Goal: Use online tool/utility: Utilize a website feature to perform a specific function

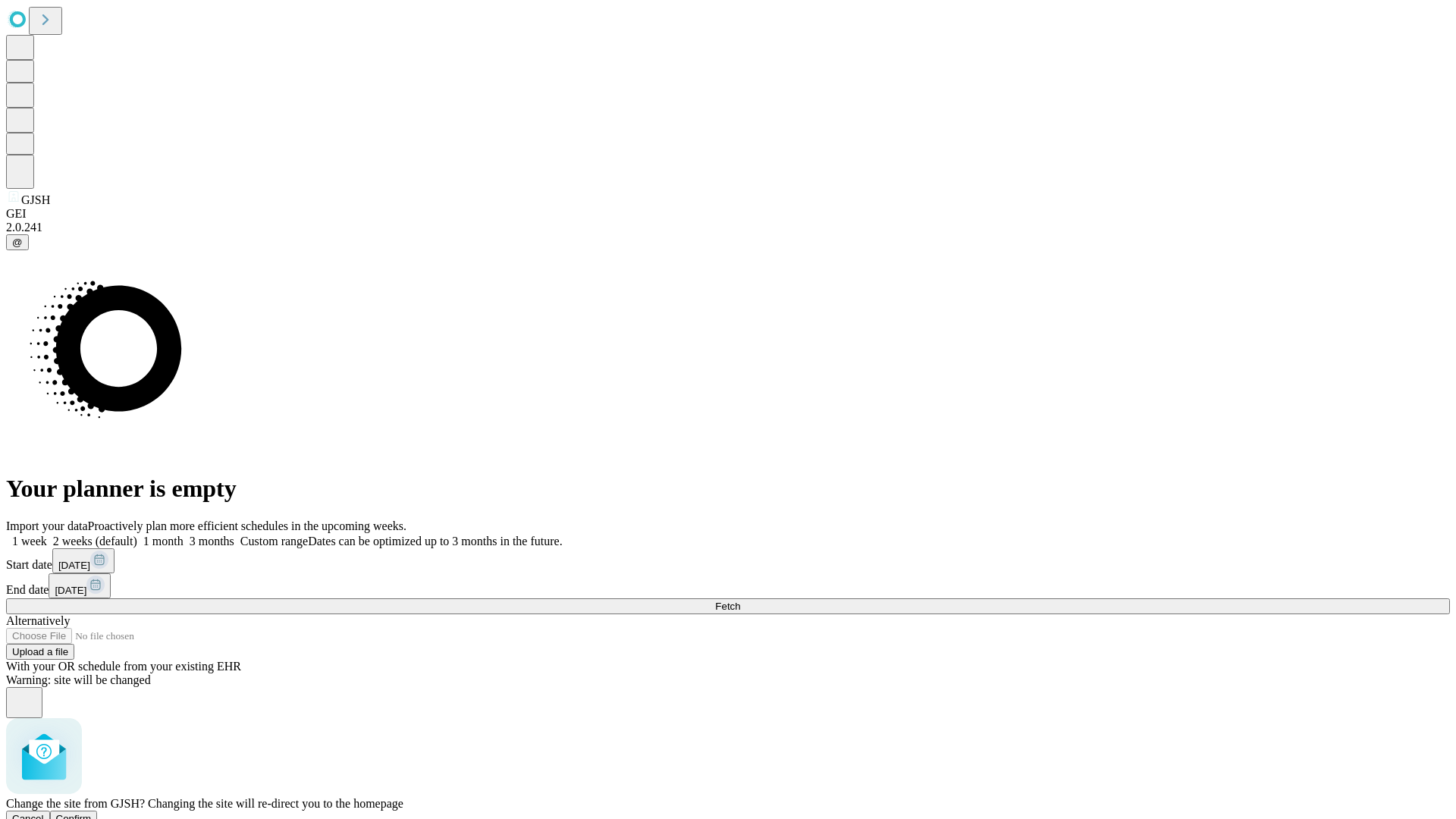
click at [91, 813] on span "Confirm" at bounding box center [73, 819] width 35 height 11
click at [47, 535] on label "1 week" at bounding box center [26, 542] width 41 height 13
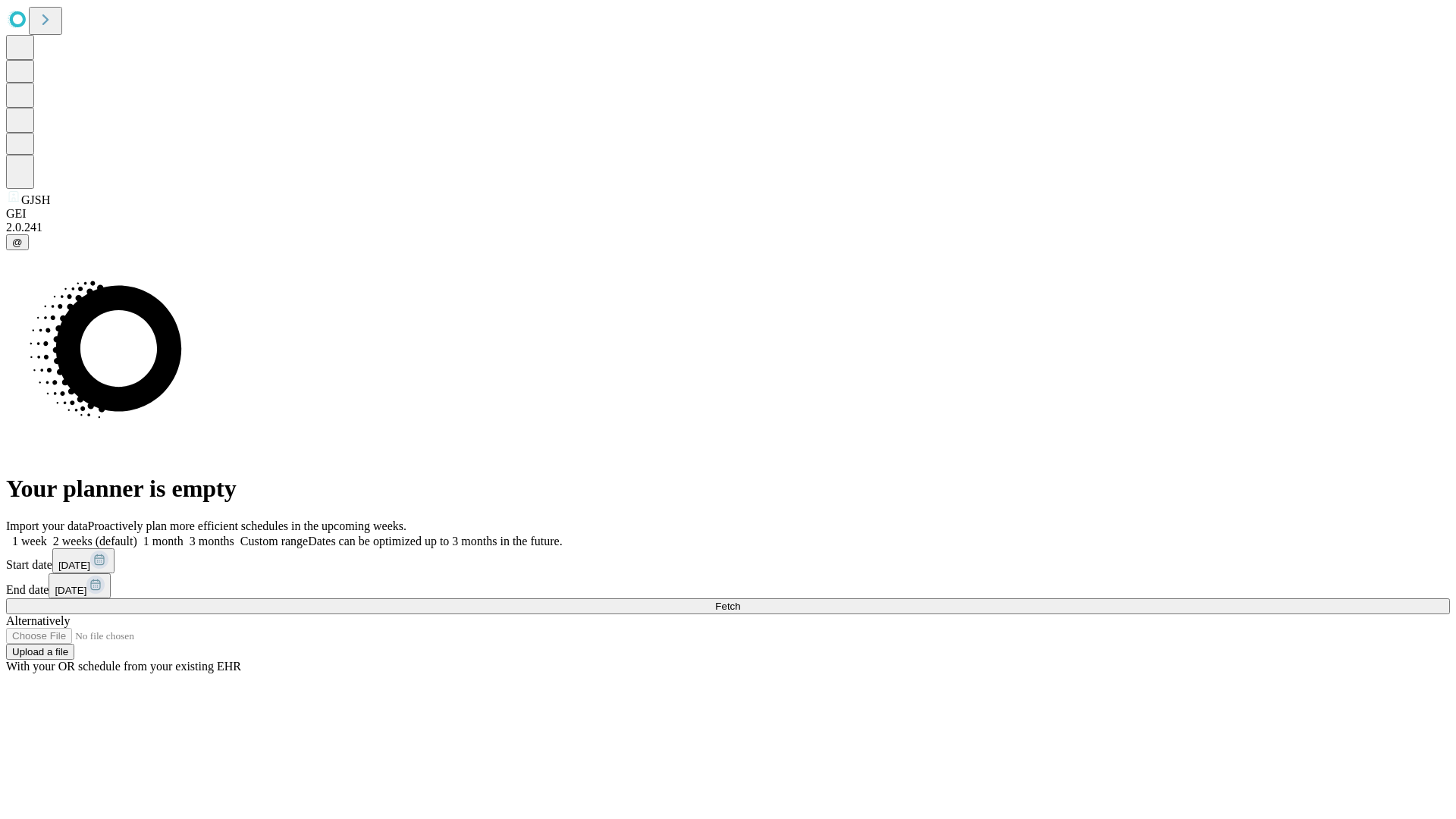
click at [740, 601] on span "Fetch" at bounding box center [728, 607] width 25 height 11
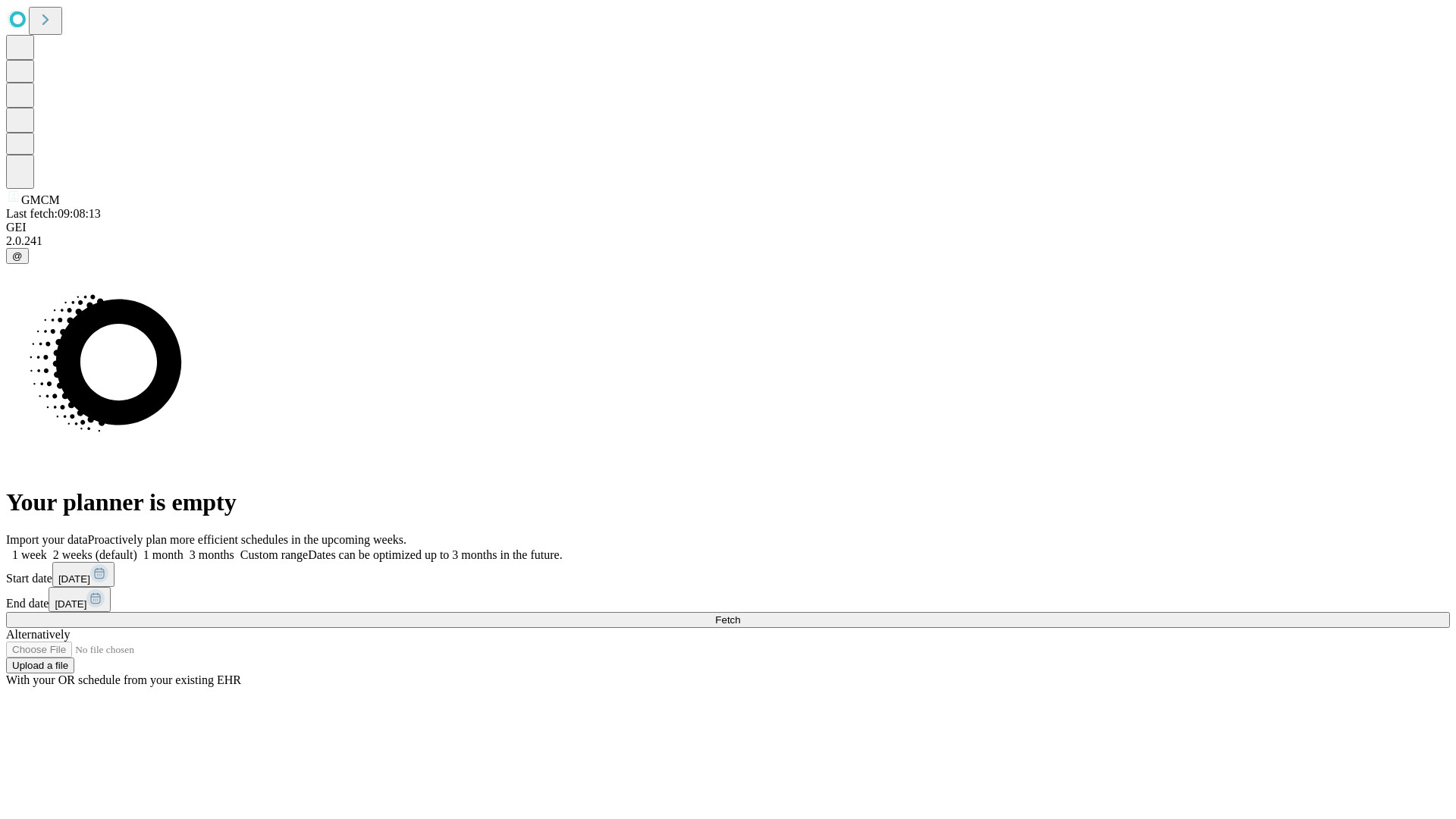
click at [47, 549] on label "1 week" at bounding box center [26, 555] width 41 height 13
click at [740, 614] on span "Fetch" at bounding box center [728, 620] width 25 height 11
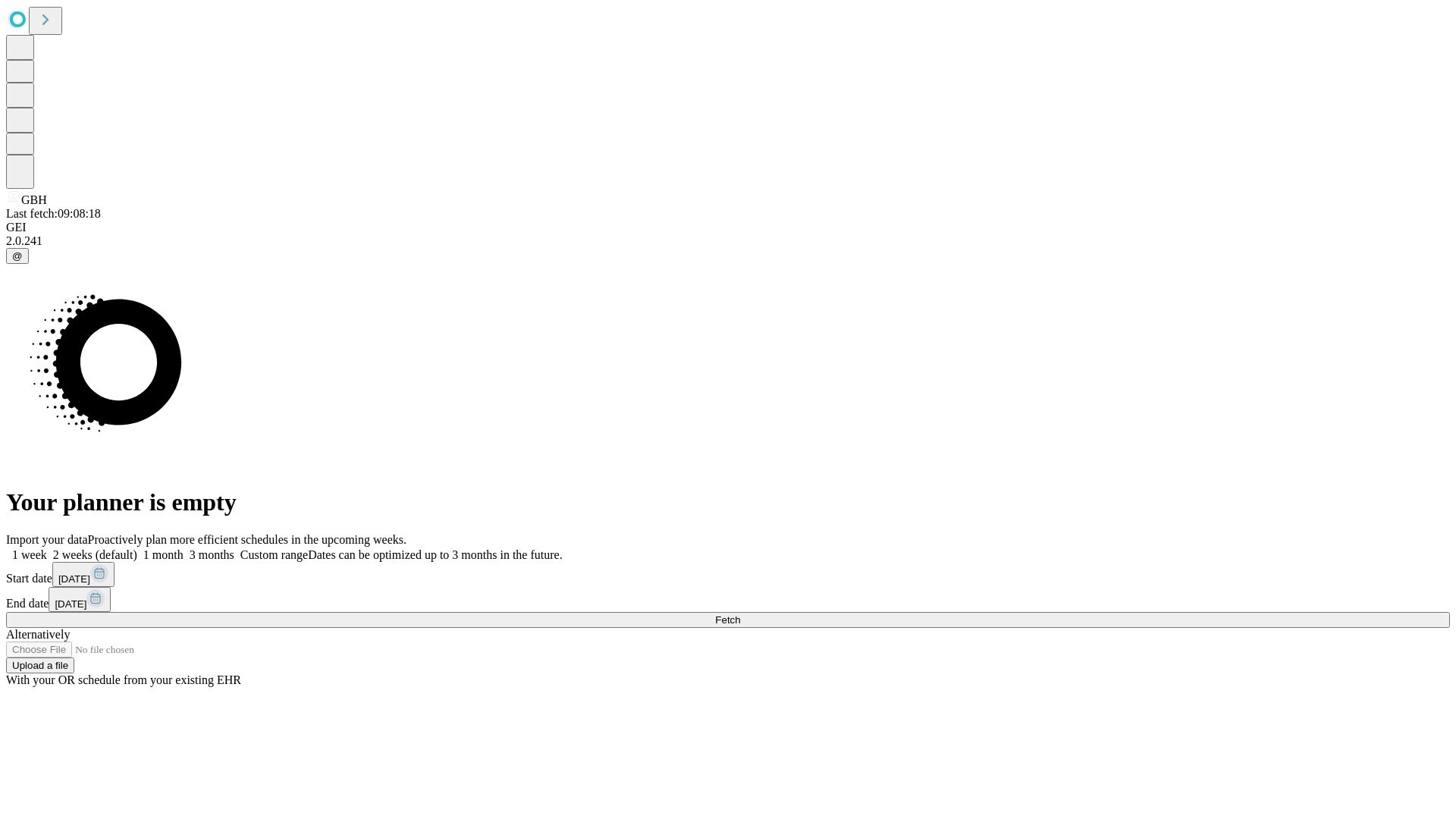
click at [47, 549] on label "1 week" at bounding box center [26, 555] width 41 height 13
click at [740, 614] on span "Fetch" at bounding box center [728, 620] width 25 height 11
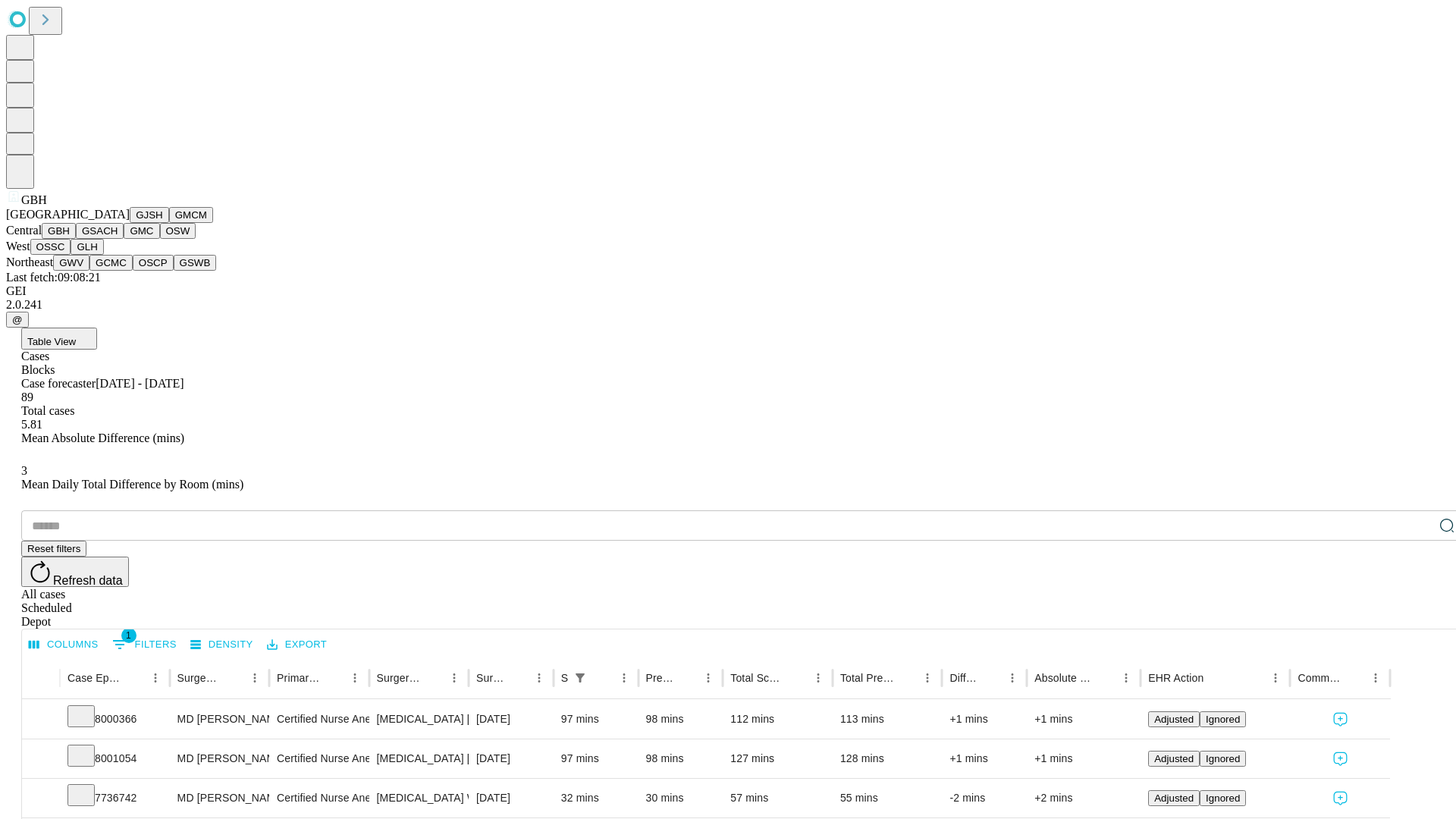
click at [117, 239] on button "GSACH" at bounding box center [100, 230] width 48 height 16
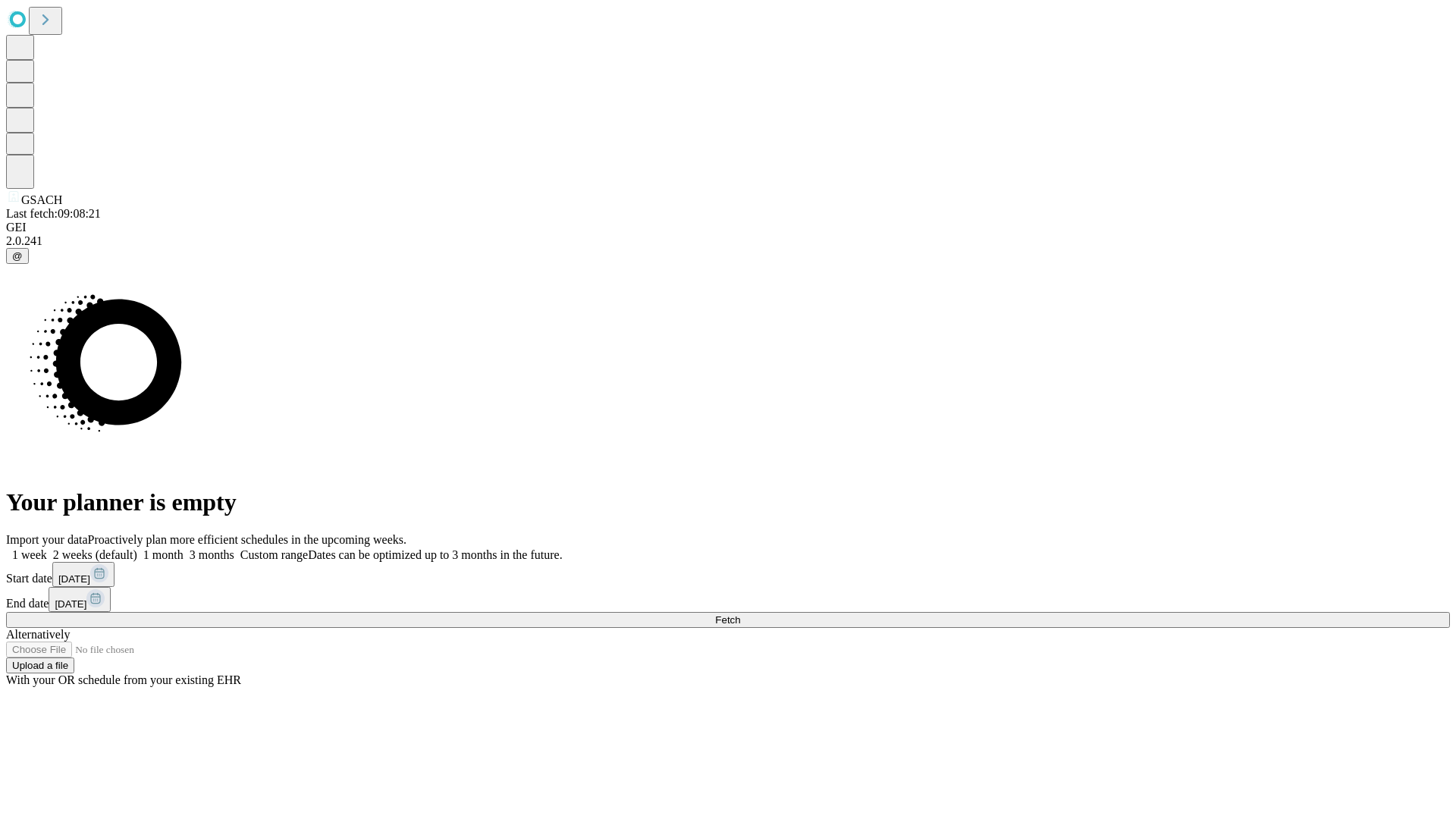
click at [740, 614] on span "Fetch" at bounding box center [728, 620] width 25 height 11
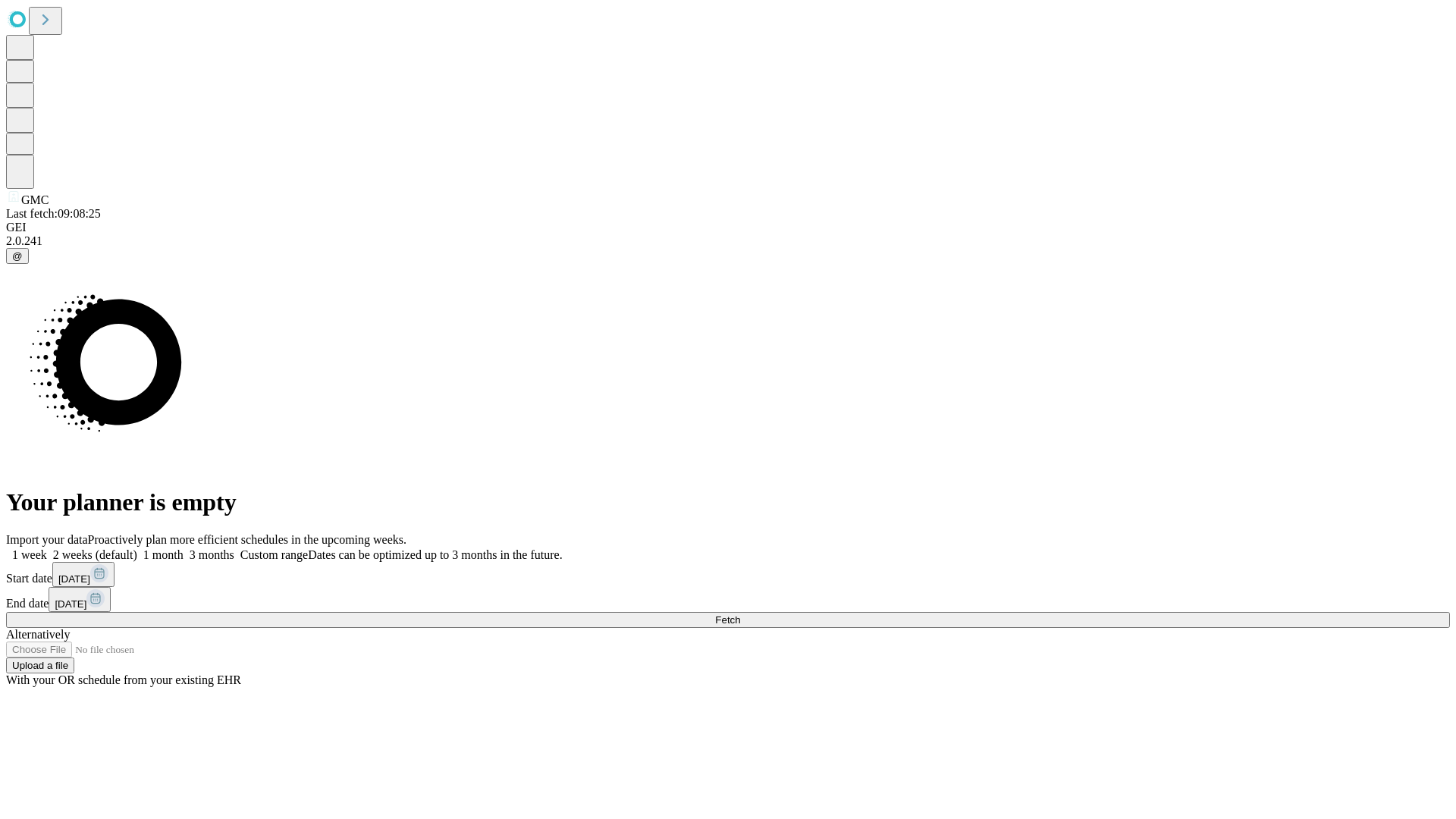
click at [47, 549] on label "1 week" at bounding box center [26, 555] width 41 height 13
click at [740, 614] on span "Fetch" at bounding box center [728, 620] width 25 height 11
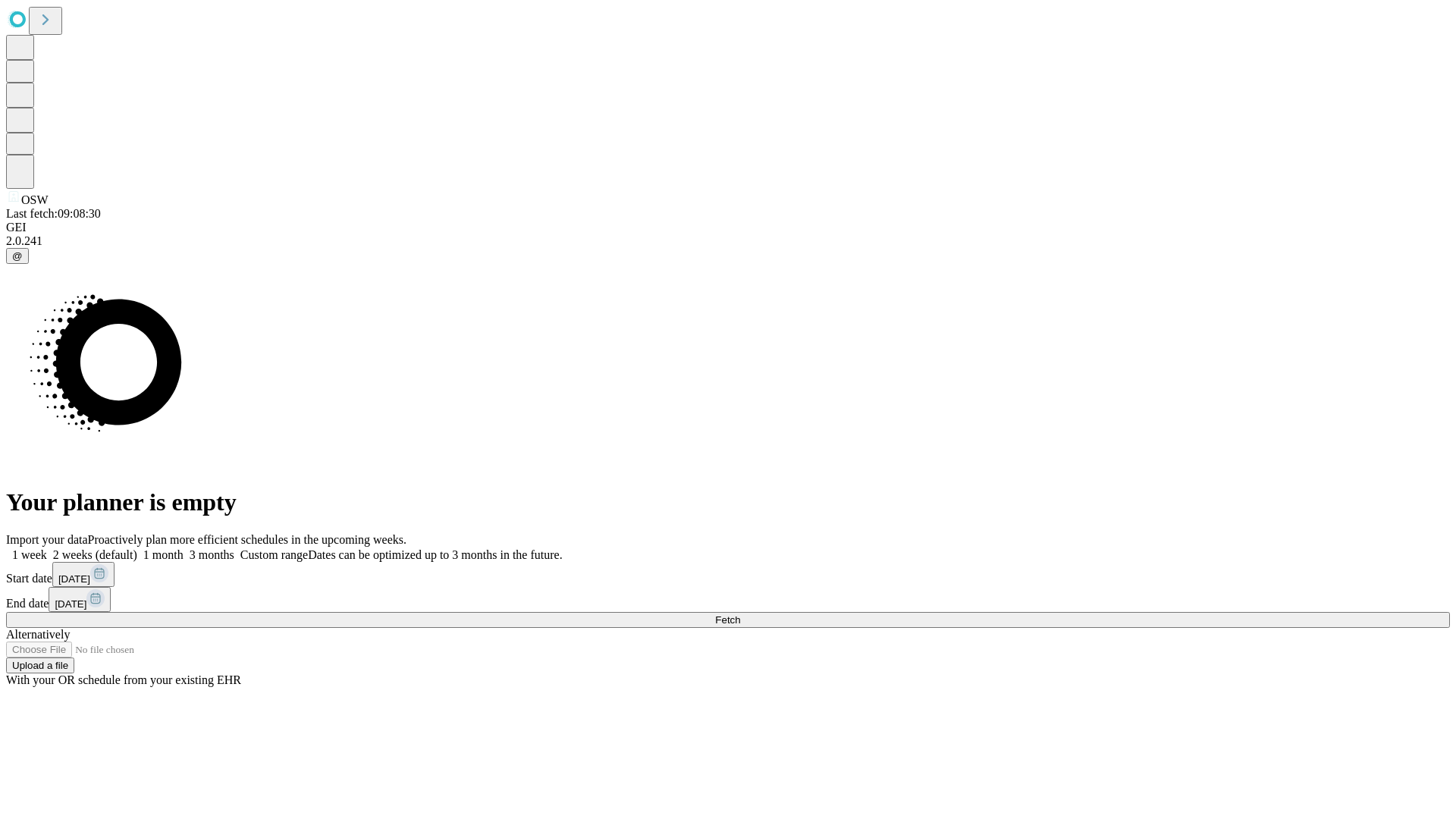
click at [47, 549] on label "1 week" at bounding box center [26, 555] width 41 height 13
click at [740, 614] on span "Fetch" at bounding box center [728, 620] width 25 height 11
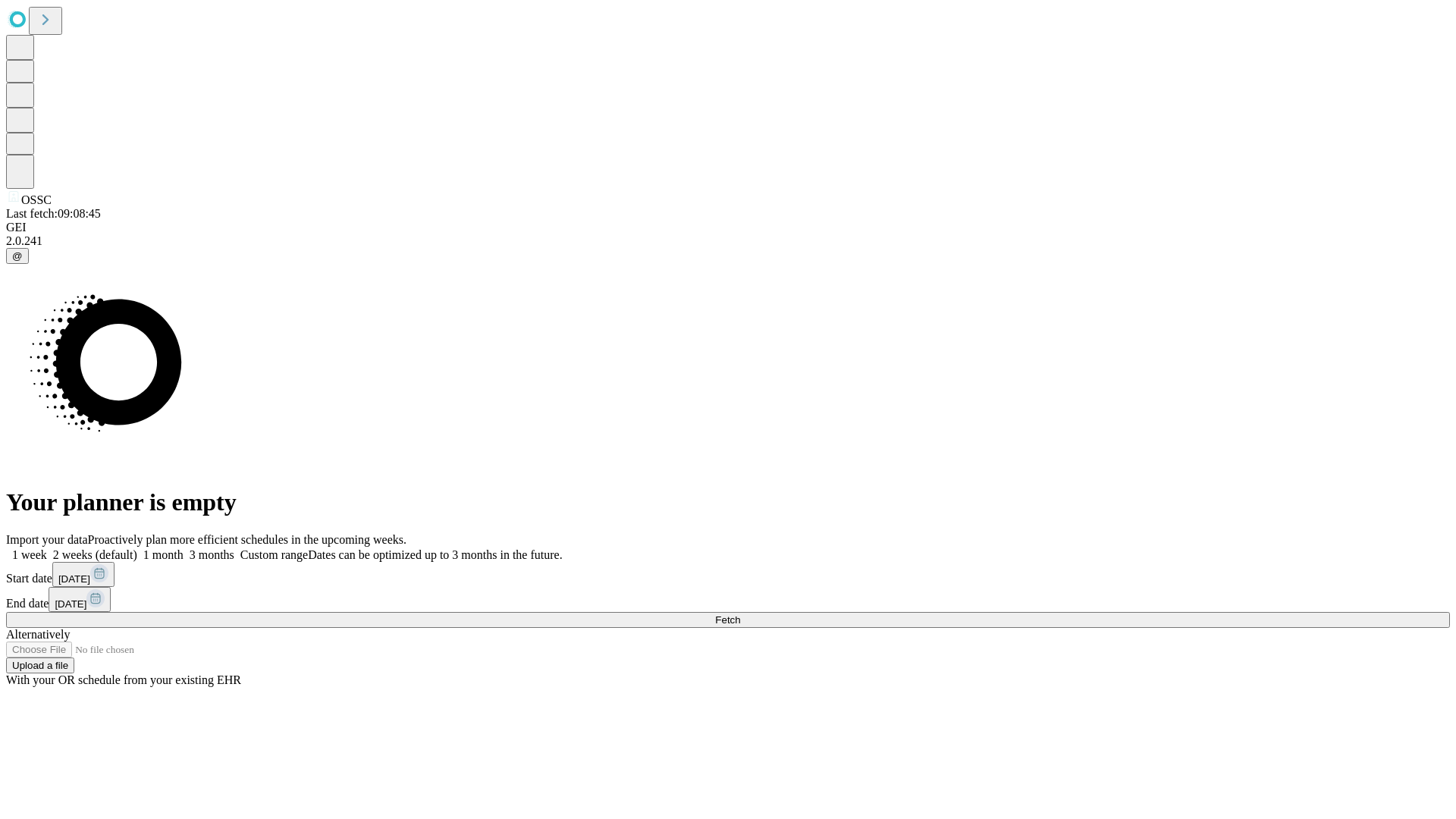
click at [47, 549] on label "1 week" at bounding box center [26, 555] width 41 height 13
click at [740, 614] on span "Fetch" at bounding box center [728, 620] width 25 height 11
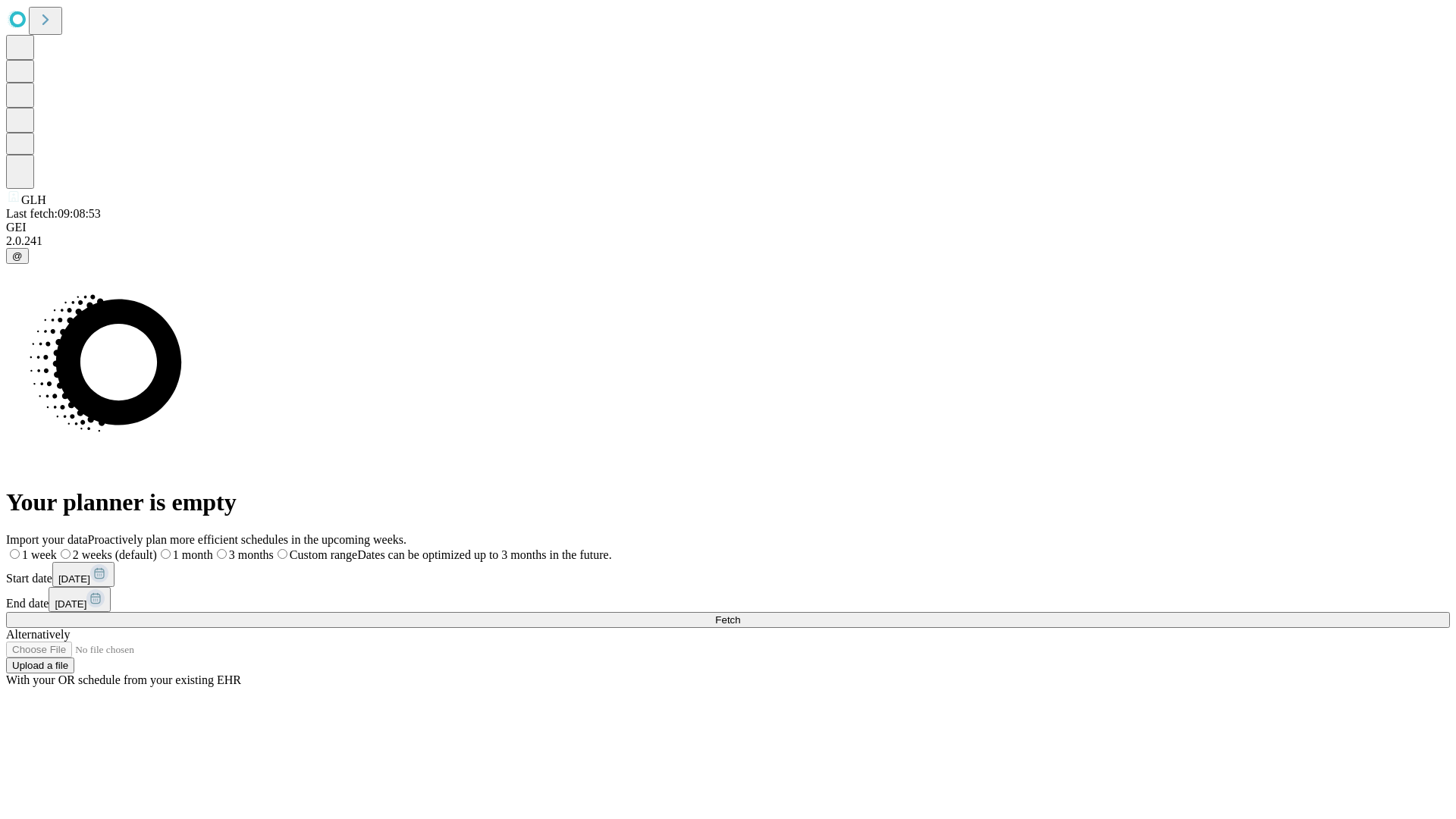
click at [57, 549] on label "1 week" at bounding box center [30, 555] width 50 height 13
click at [740, 614] on span "Fetch" at bounding box center [728, 620] width 25 height 11
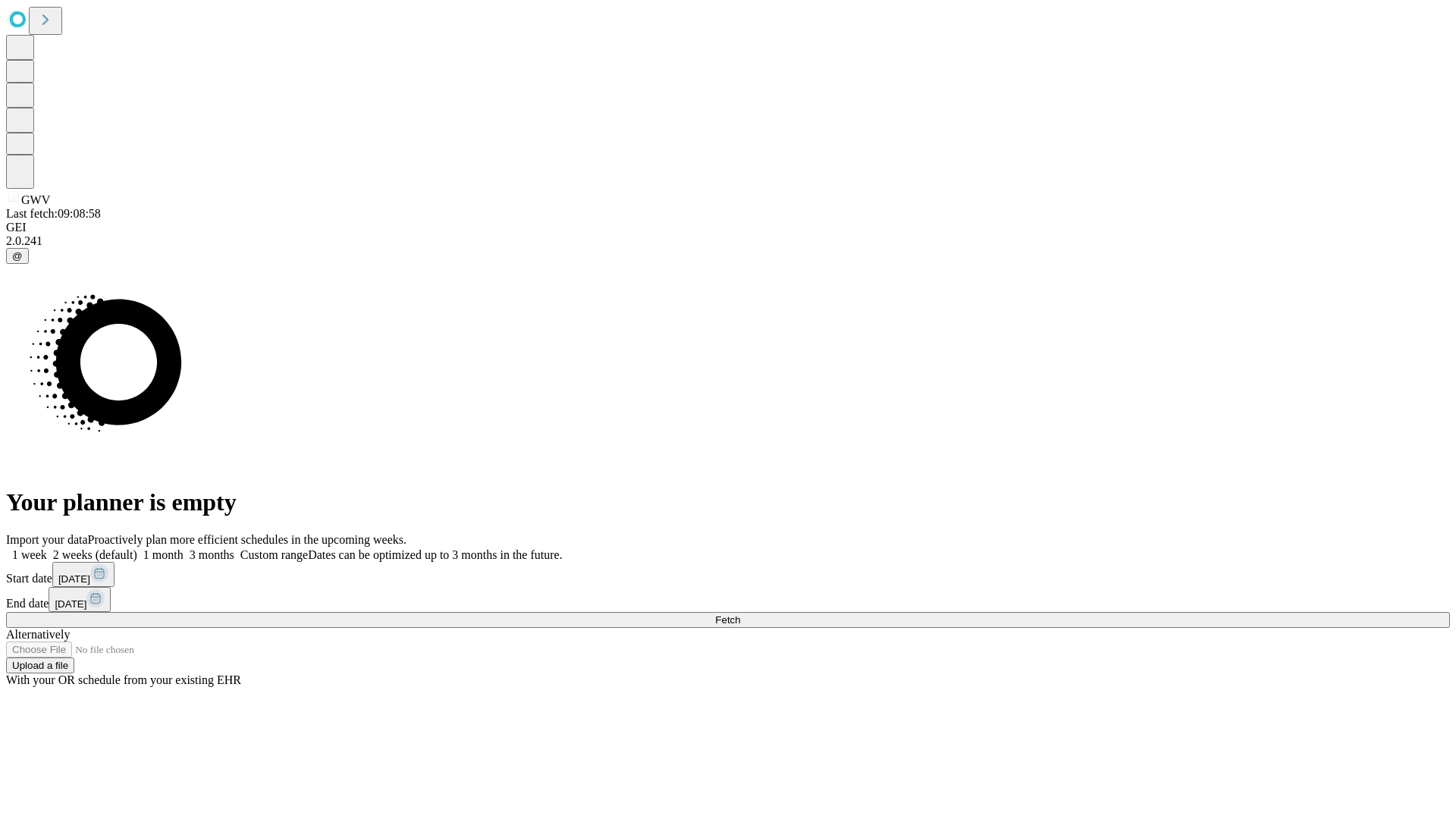
click at [47, 549] on label "1 week" at bounding box center [26, 555] width 41 height 13
click at [740, 614] on span "Fetch" at bounding box center [728, 620] width 25 height 11
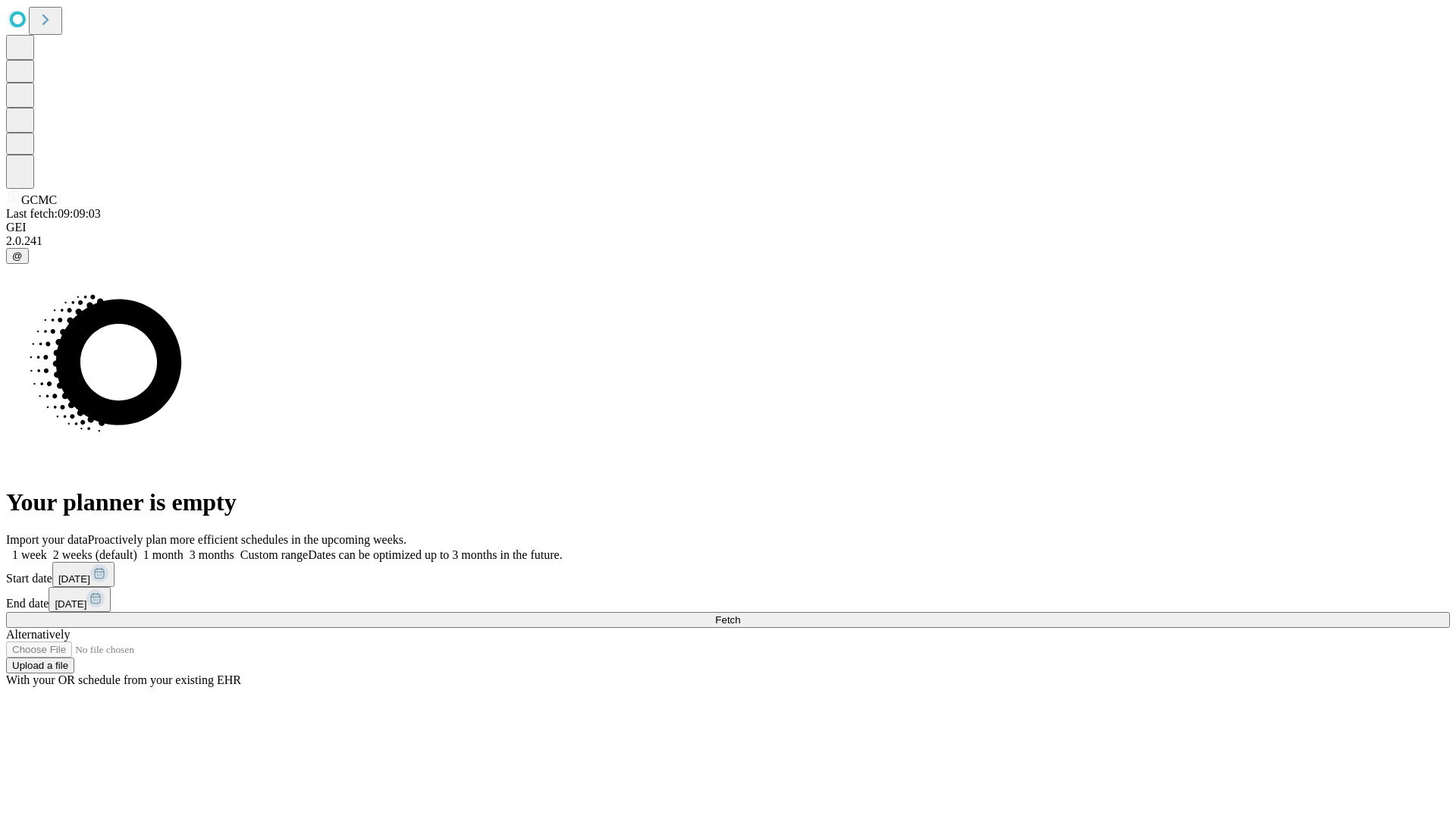
click at [740, 614] on span "Fetch" at bounding box center [728, 620] width 25 height 11
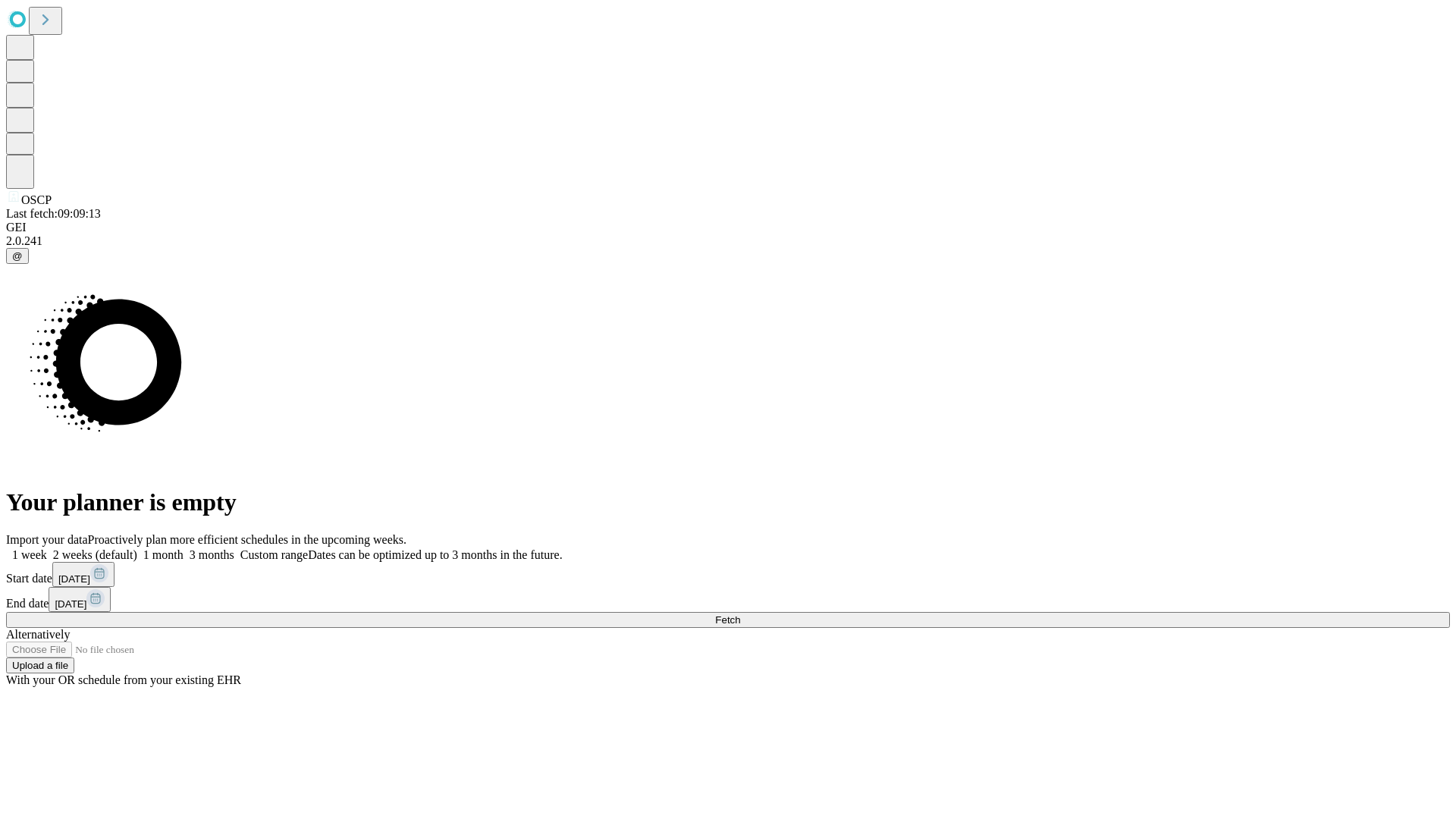
click at [47, 549] on label "1 week" at bounding box center [26, 555] width 41 height 13
click at [740, 614] on span "Fetch" at bounding box center [728, 620] width 25 height 11
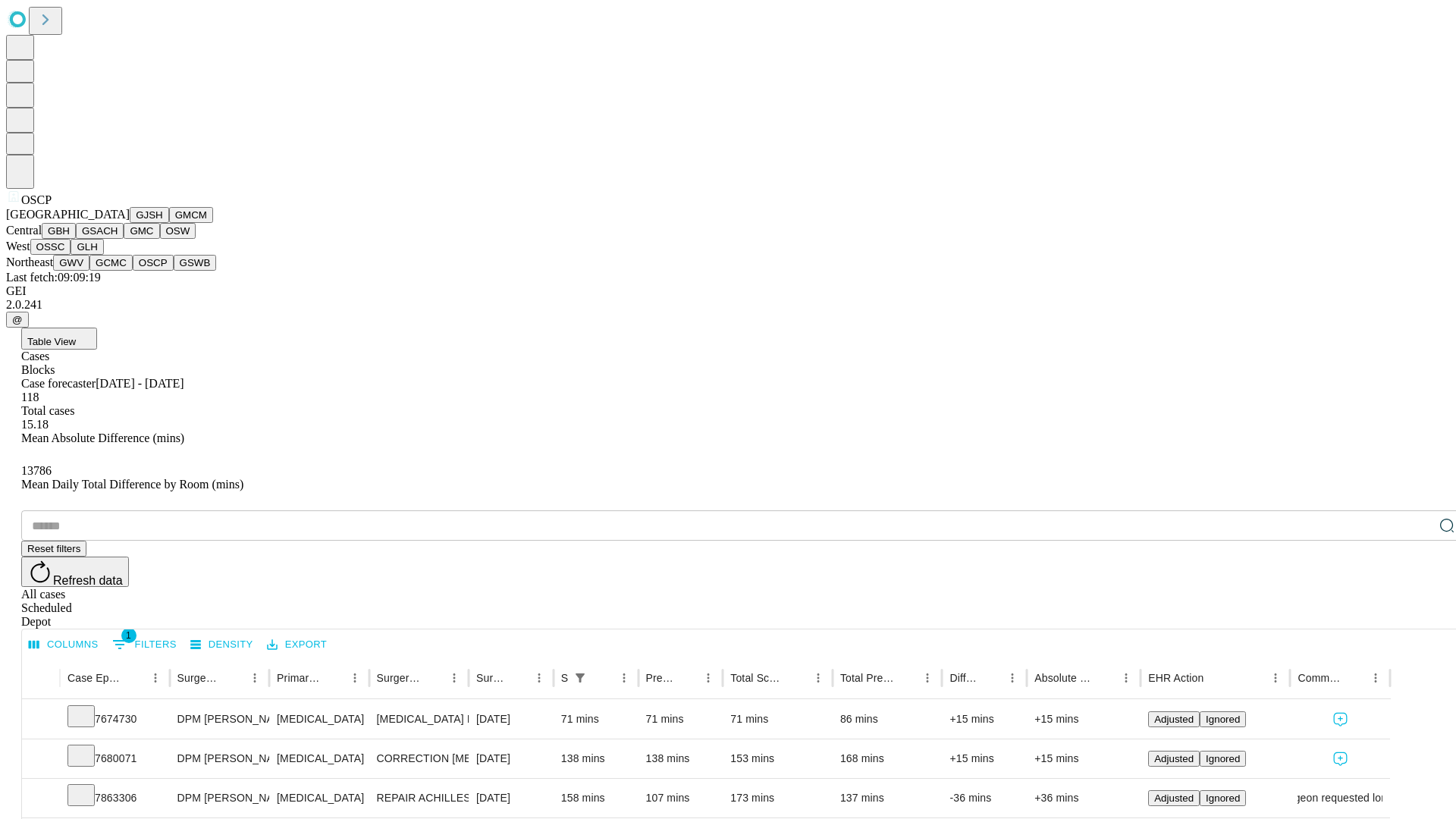
click at [173, 270] on button "GSWB" at bounding box center [194, 263] width 43 height 16
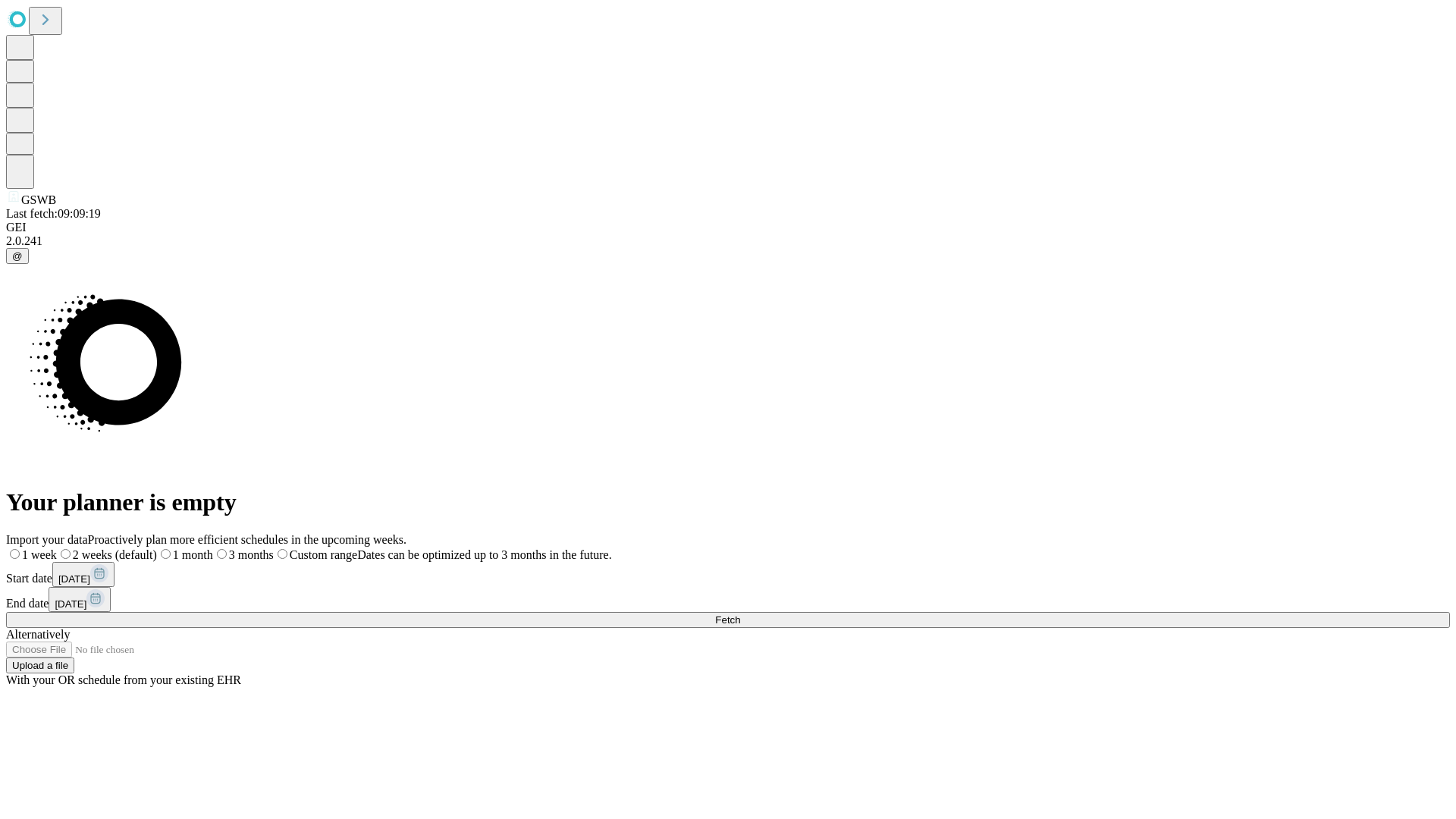
click at [57, 549] on label "1 week" at bounding box center [30, 555] width 50 height 13
click at [740, 614] on span "Fetch" at bounding box center [728, 620] width 25 height 11
